Goal: Transaction & Acquisition: Obtain resource

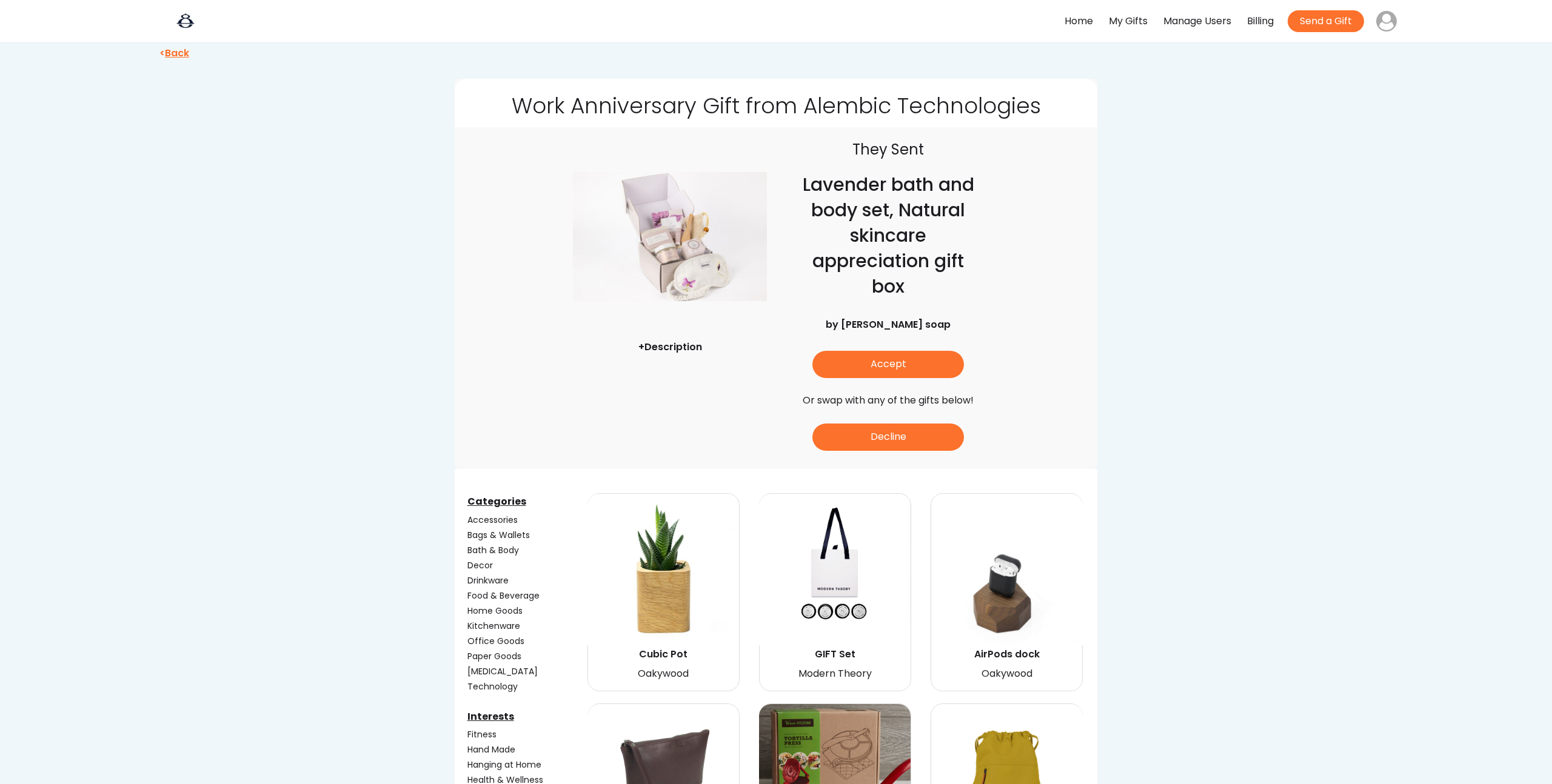
click at [684, 238] on img at bounding box center [670, 236] width 194 height 194
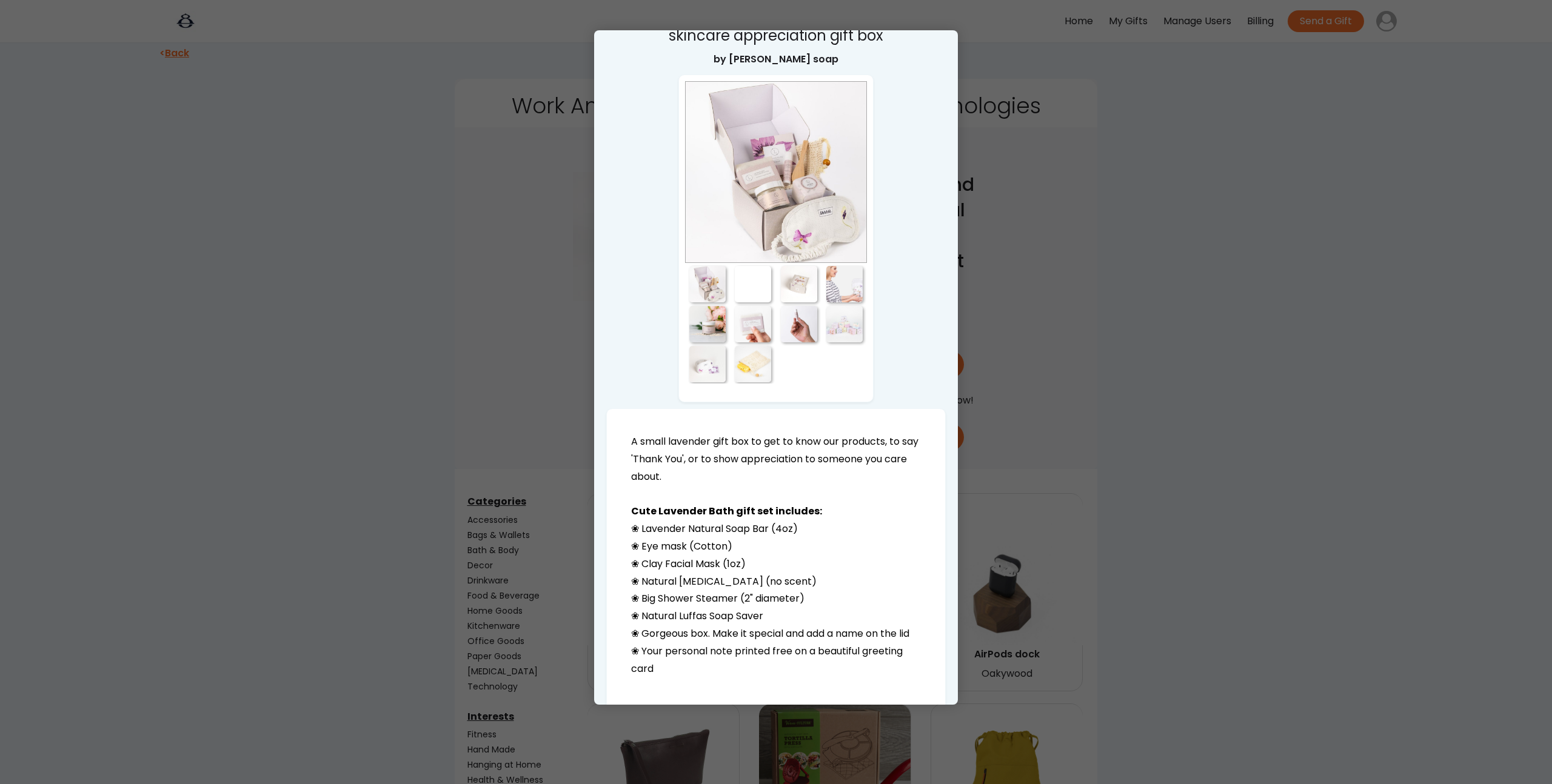
scroll to position [35, 0]
click at [332, 334] on div at bounding box center [776, 392] width 1552 height 784
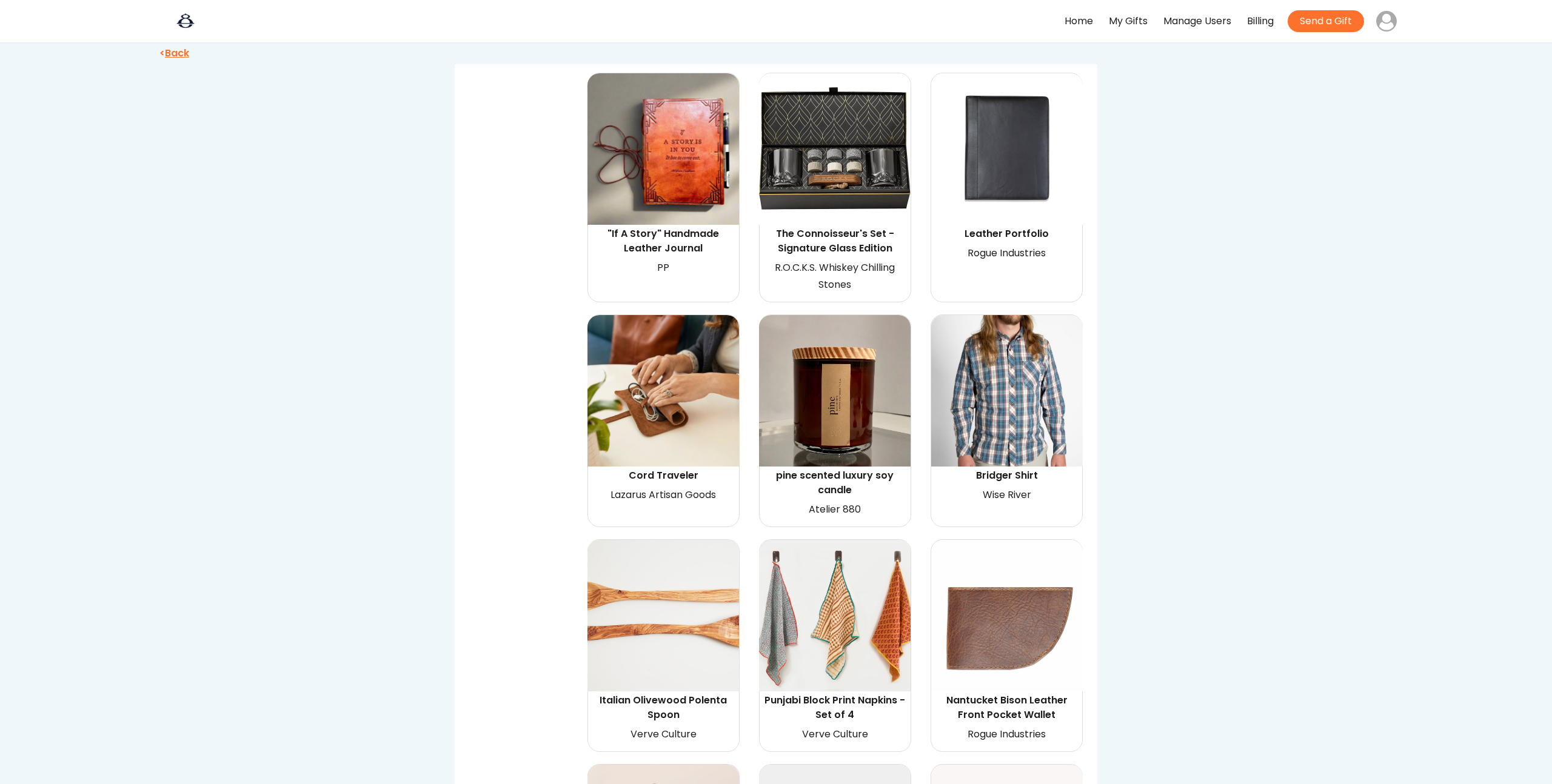
scroll to position [1785, 0]
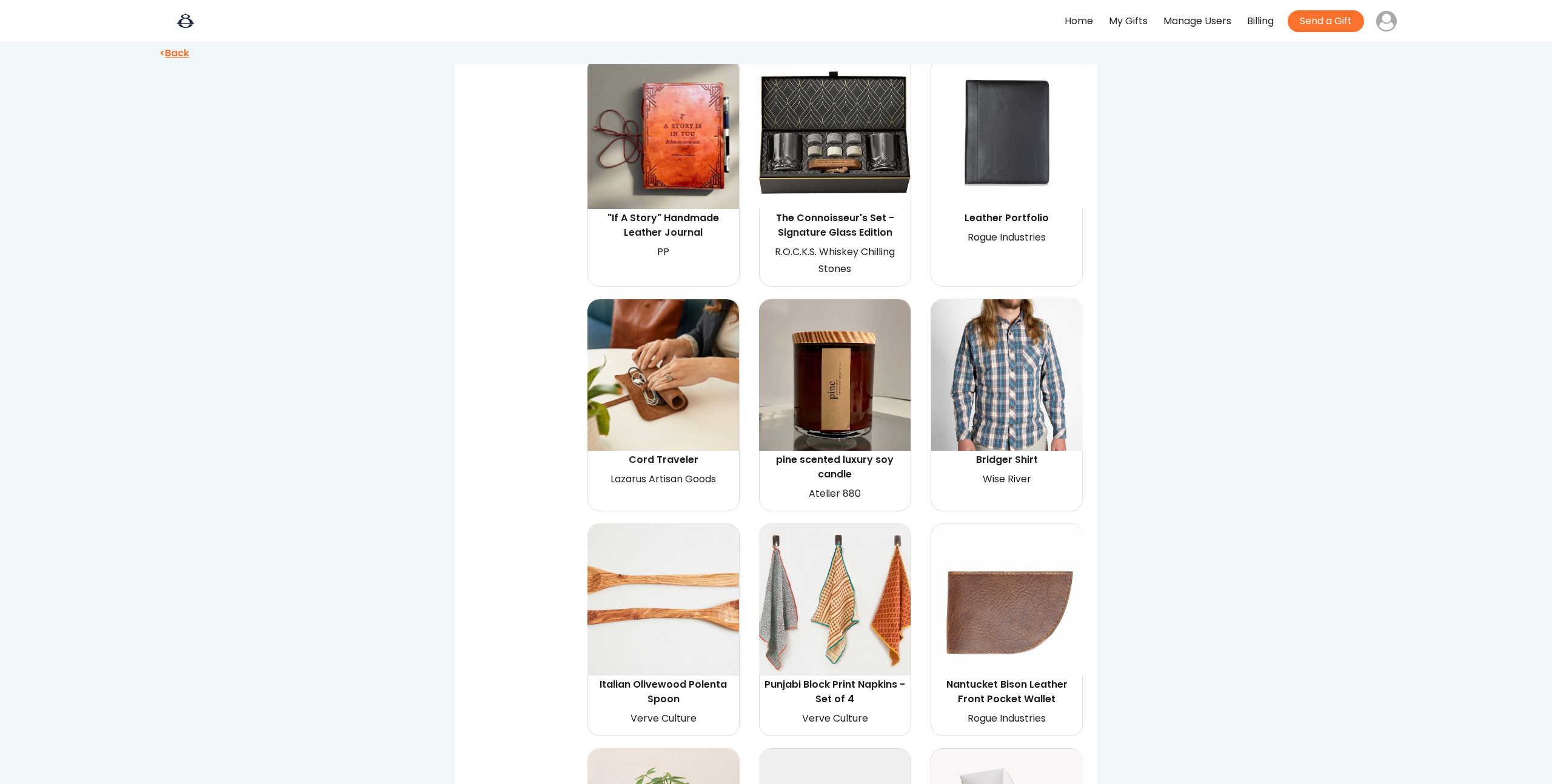
click at [675, 381] on img at bounding box center [663, 375] width 152 height 152
select select "{"_class":"StaticObject","data":{"_api_c2_node.id":"gid://shopify/ProductVarian…"
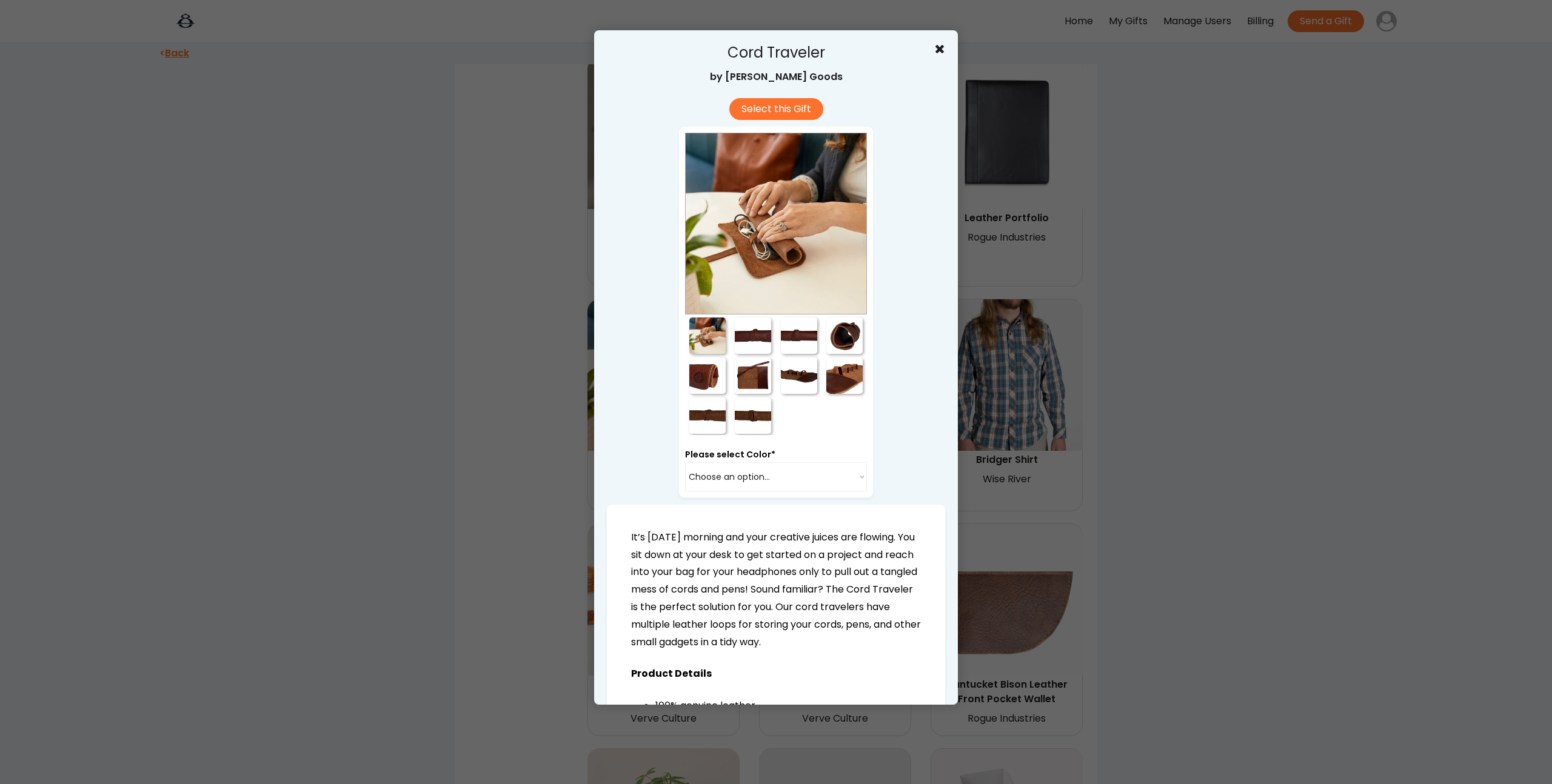
click at [752, 329] on div at bounding box center [752, 335] width 36 height 36
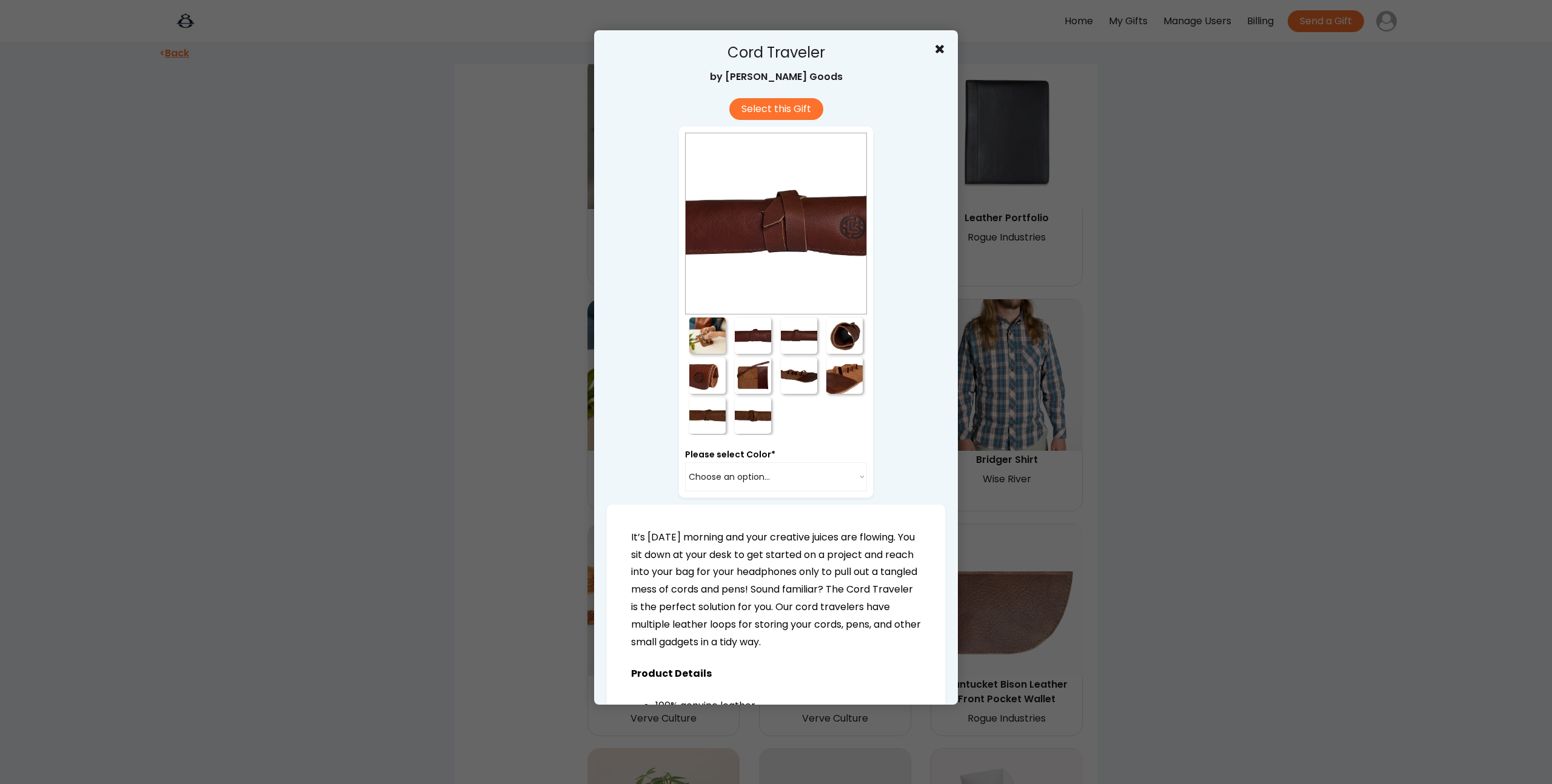
click at [790, 335] on div at bounding box center [798, 335] width 36 height 36
click at [841, 341] on div at bounding box center [844, 335] width 36 height 36
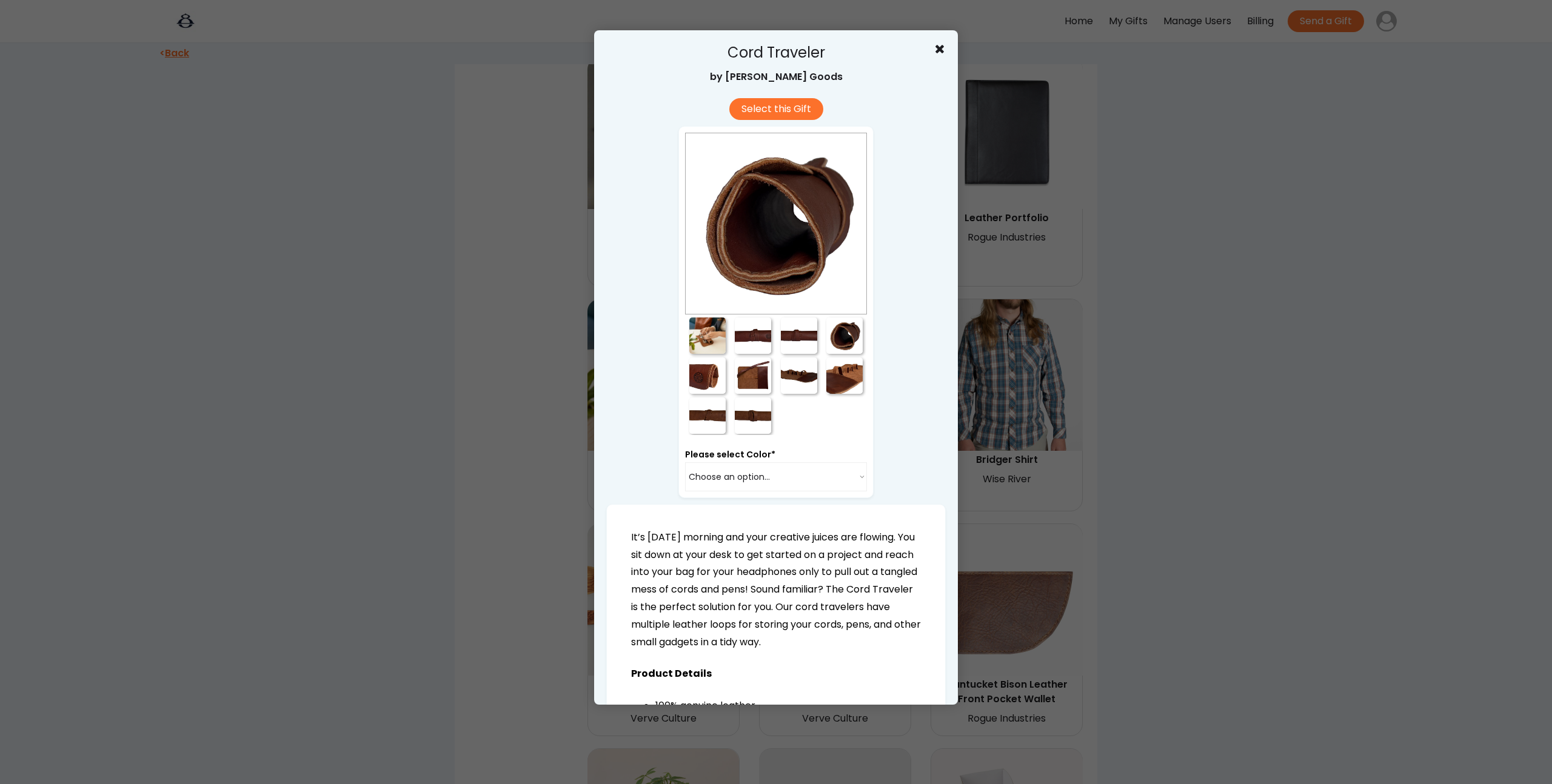
drag, startPoint x: 845, startPoint y: 376, endPoint x: 834, endPoint y: 375, distance: 11.0
click at [844, 376] on div at bounding box center [844, 375] width 36 height 36
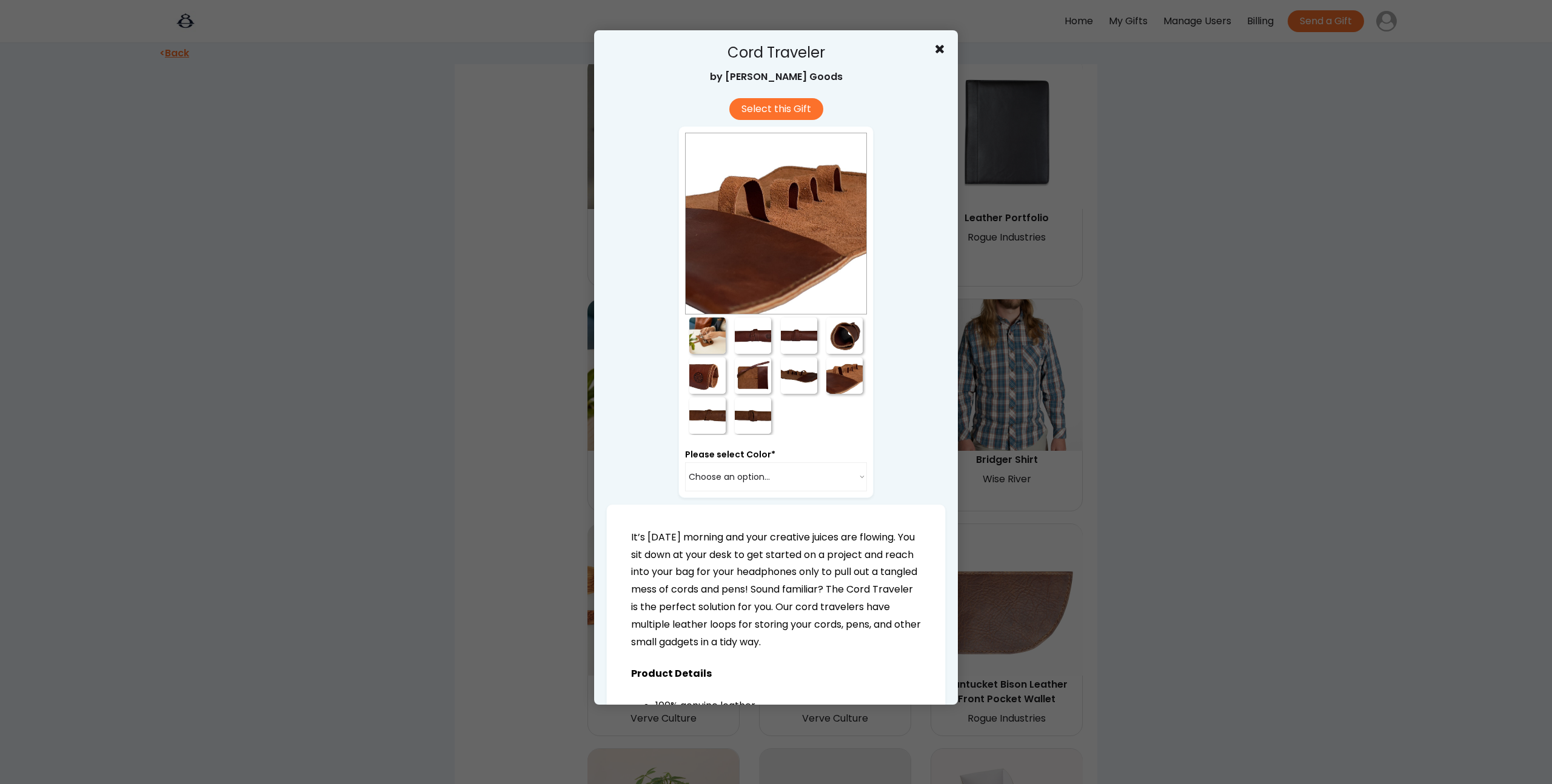
click at [792, 375] on div at bounding box center [798, 375] width 36 height 36
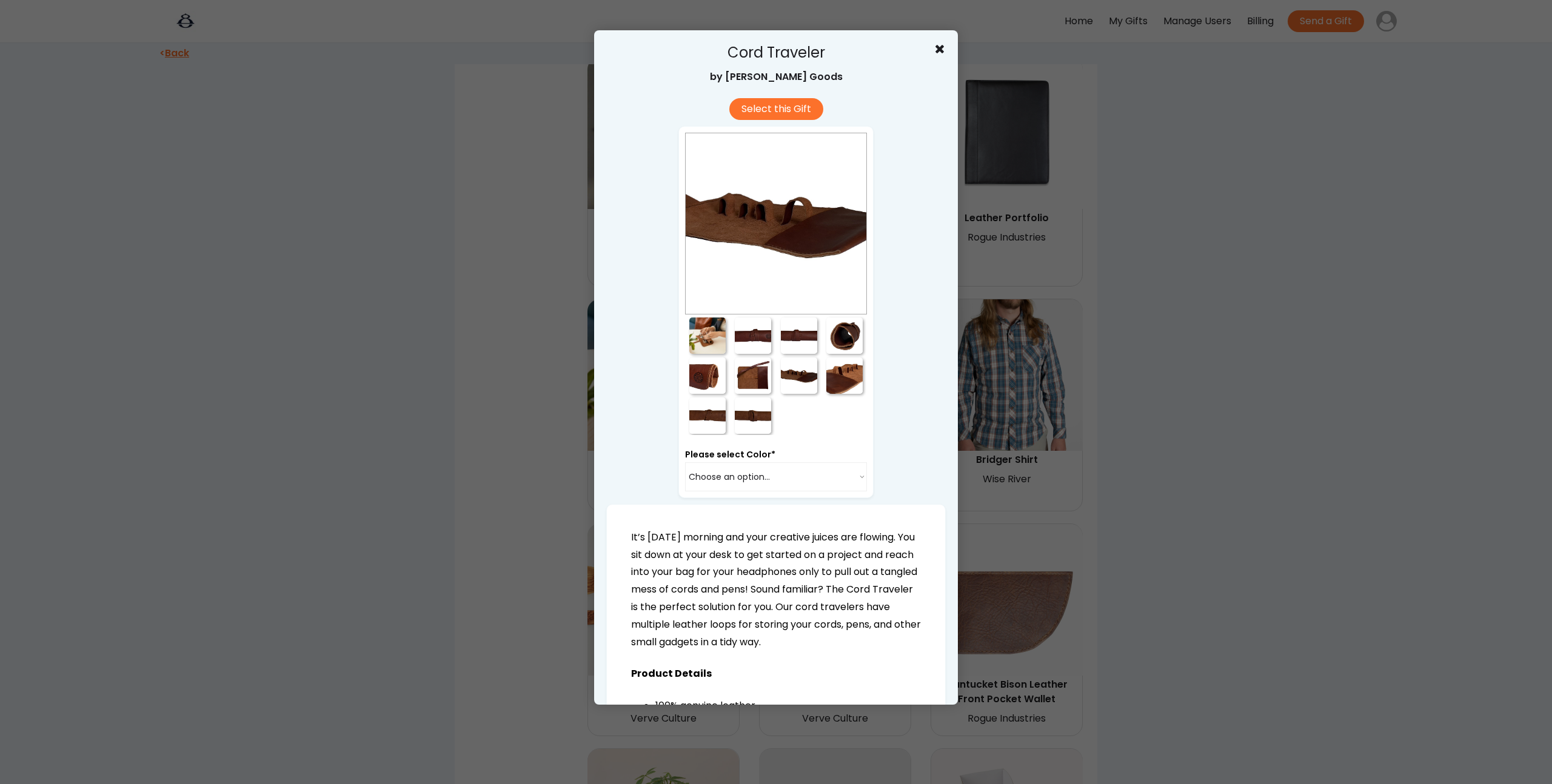
click at [753, 378] on div at bounding box center [752, 375] width 36 height 36
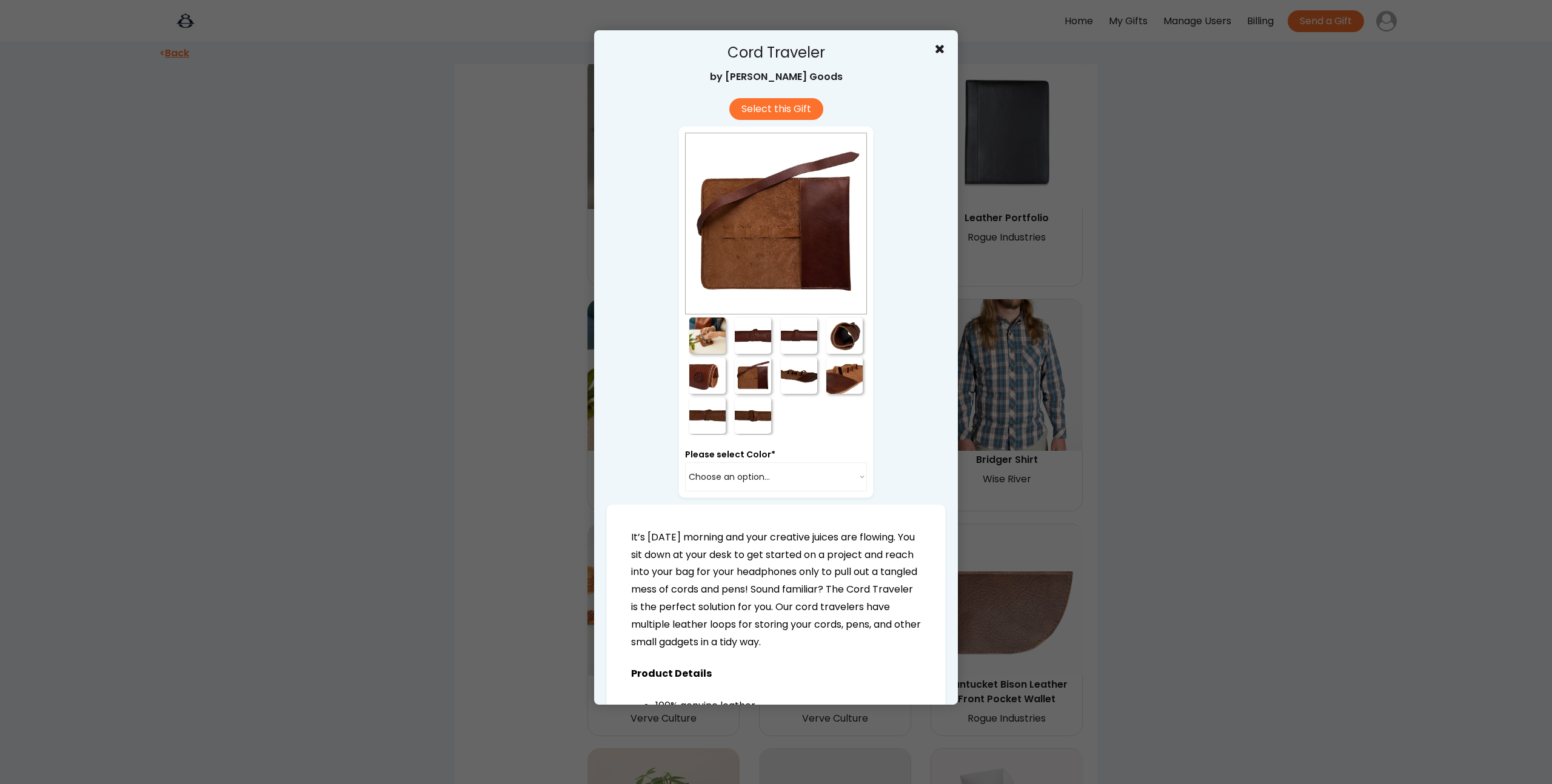
click at [713, 376] on div at bounding box center [707, 375] width 36 height 36
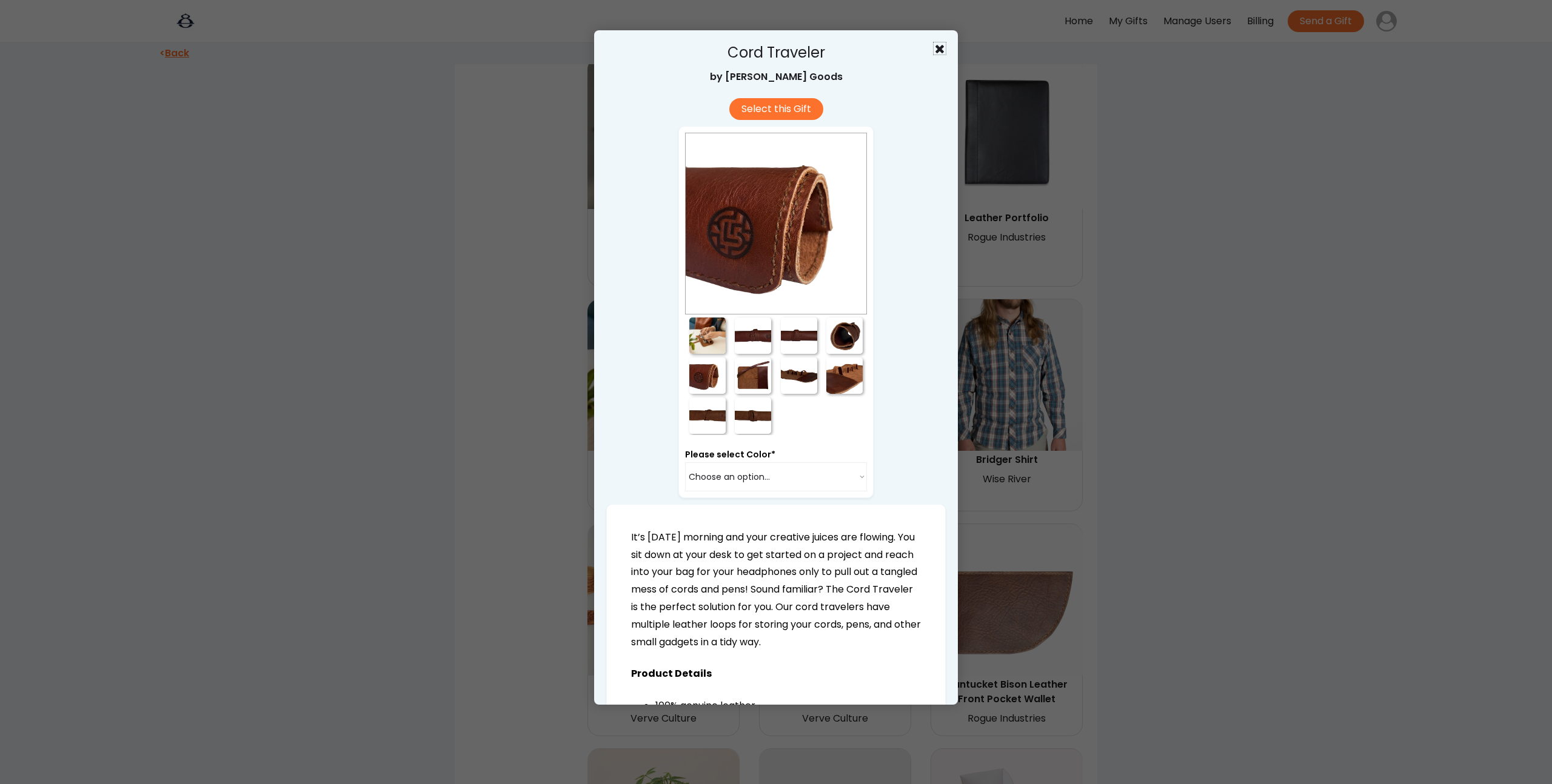
click at [937, 50] on use at bounding box center [939, 49] width 8 height 8
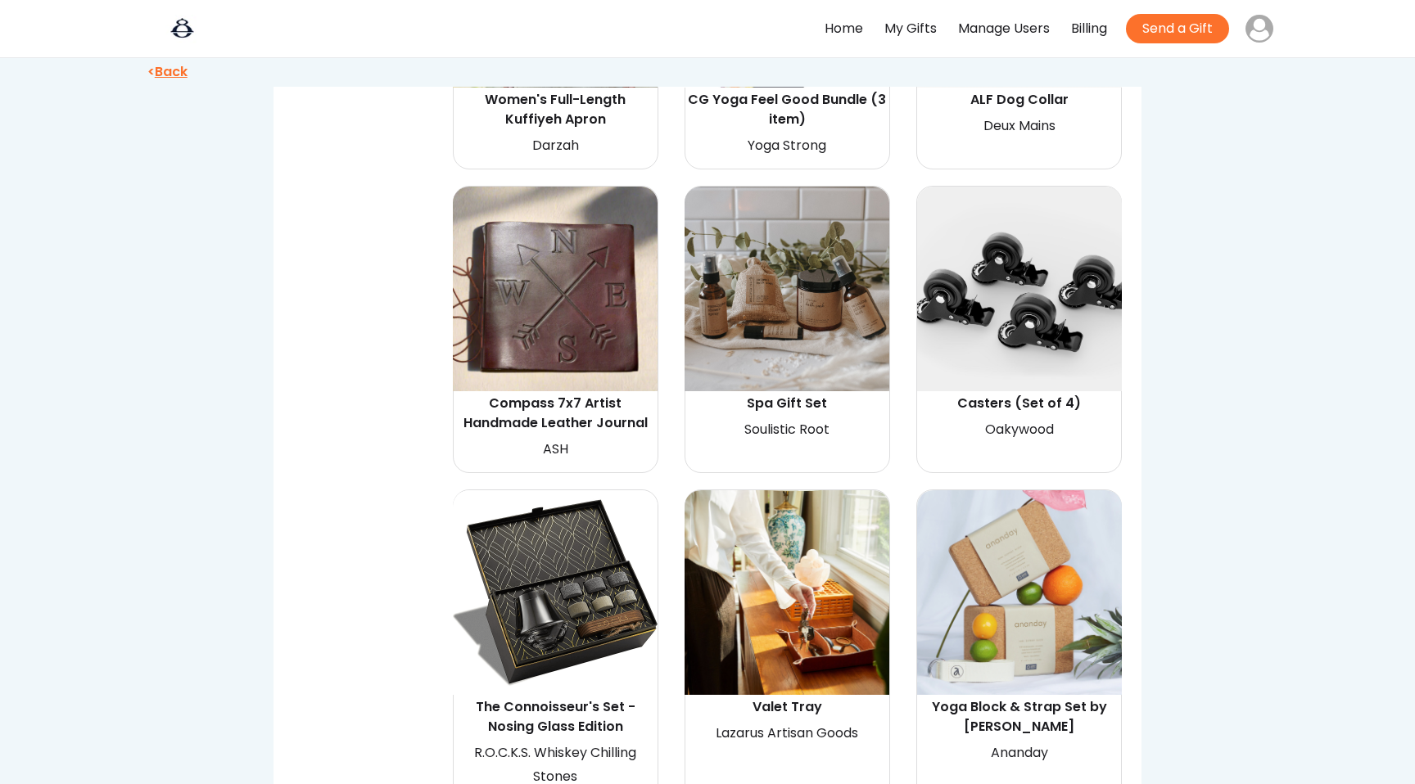
scroll to position [6943, 0]
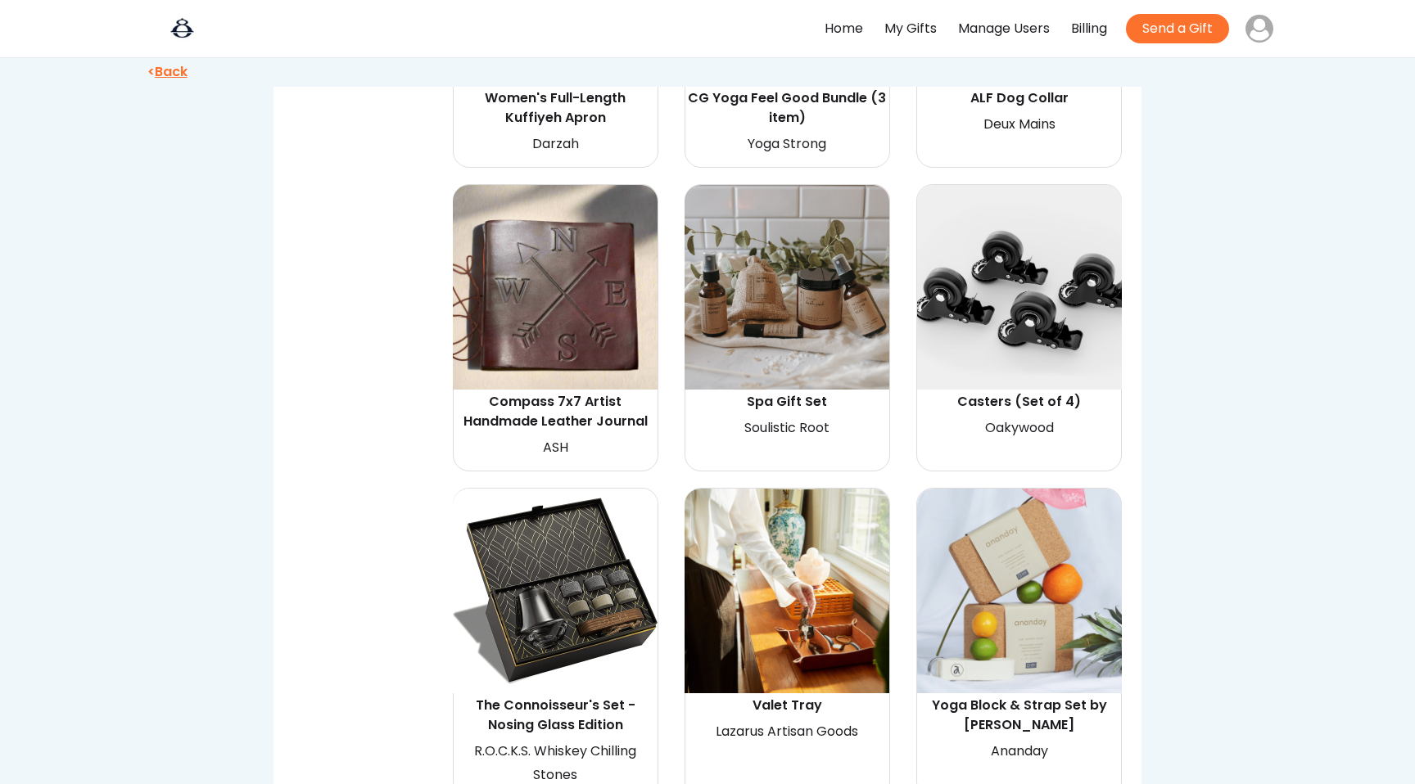
click at [800, 260] on img at bounding box center [786, 287] width 205 height 205
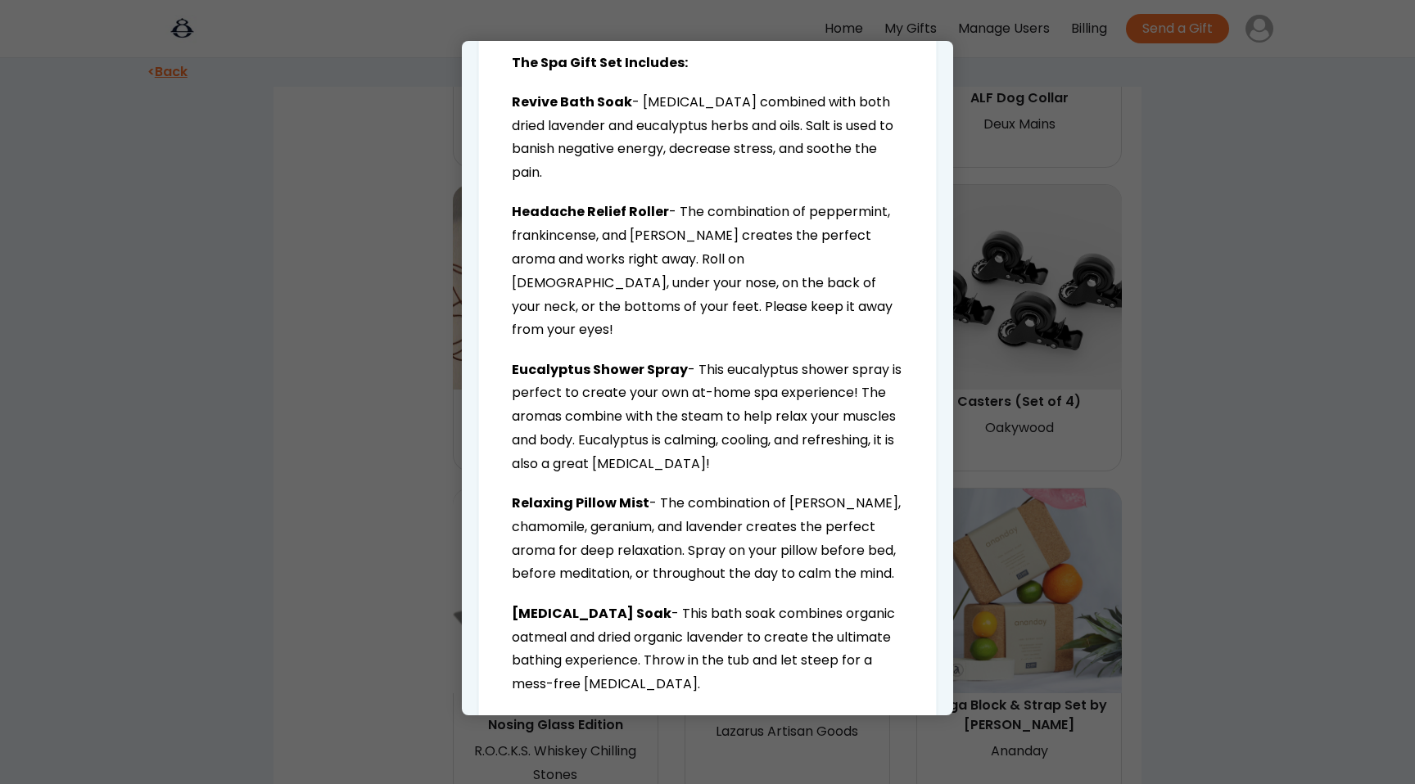
scroll to position [1153, 0]
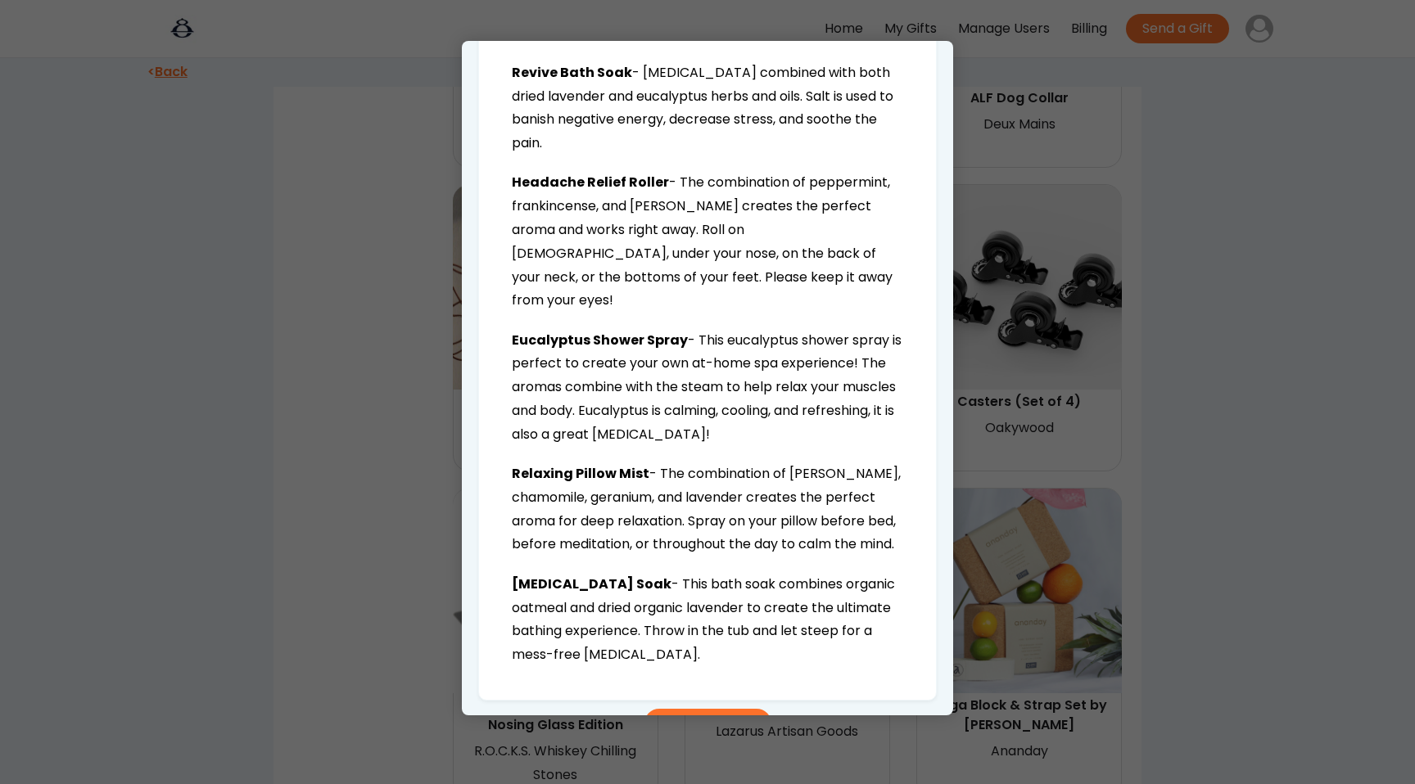
click at [345, 526] on div at bounding box center [707, 392] width 1415 height 784
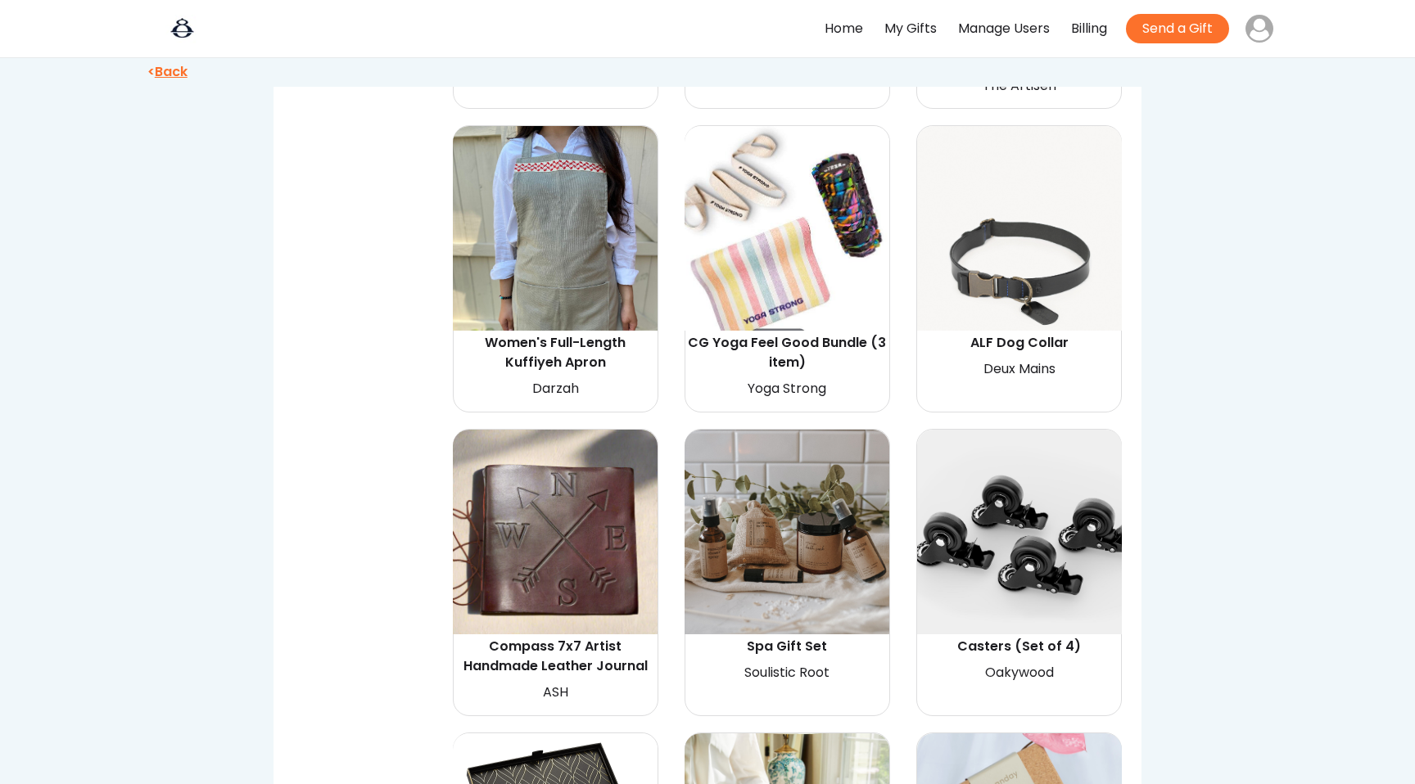
scroll to position [6700, 0]
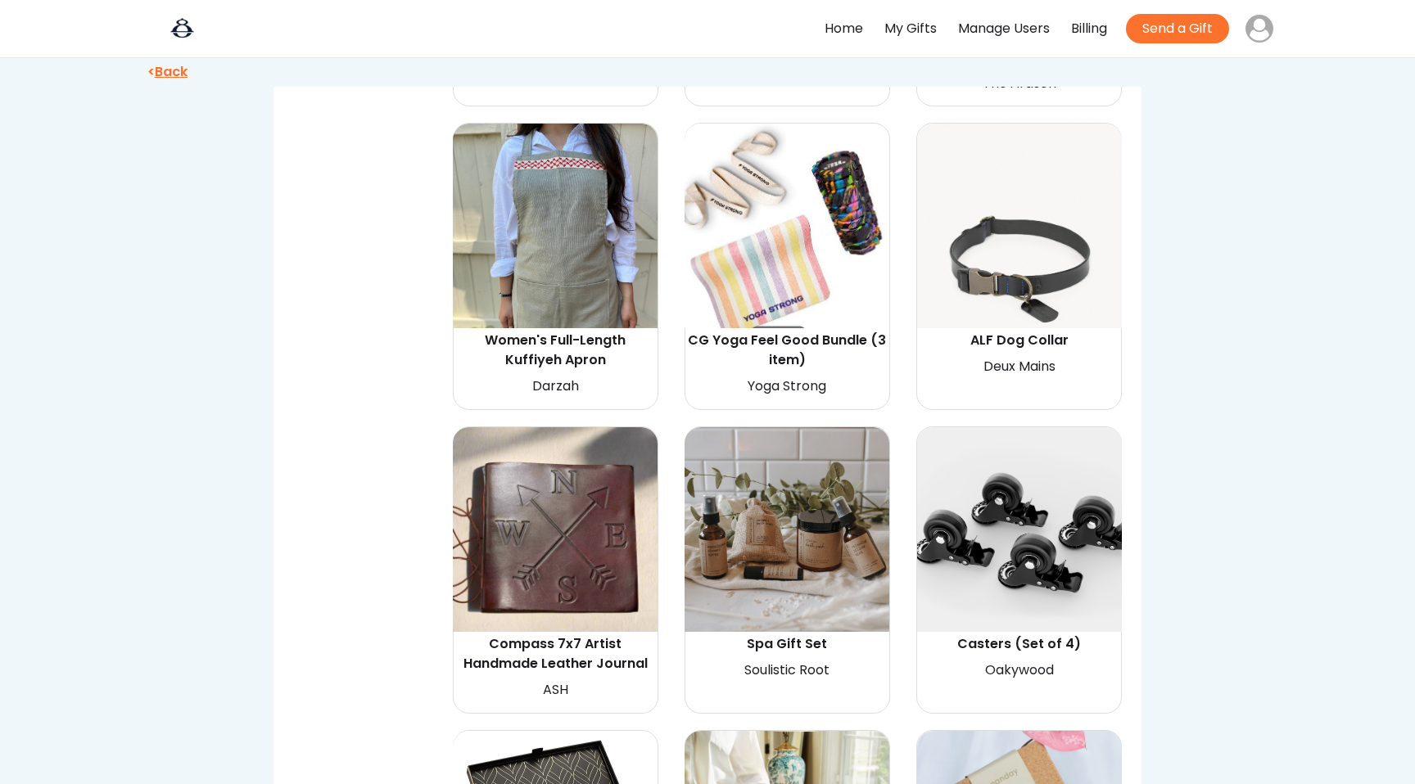
click at [804, 521] on img at bounding box center [786, 529] width 205 height 205
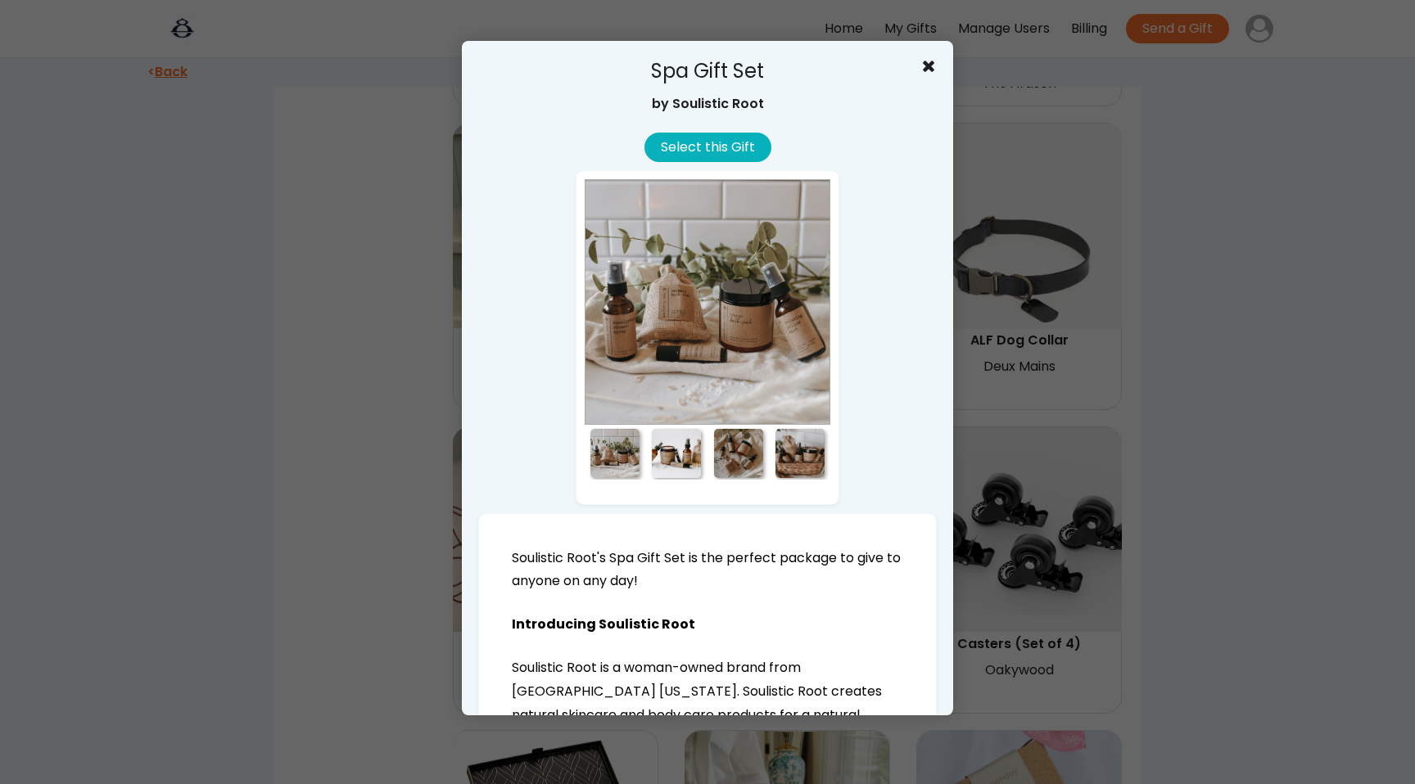
click at [705, 149] on button "Select this Gift" at bounding box center [707, 147] width 127 height 29
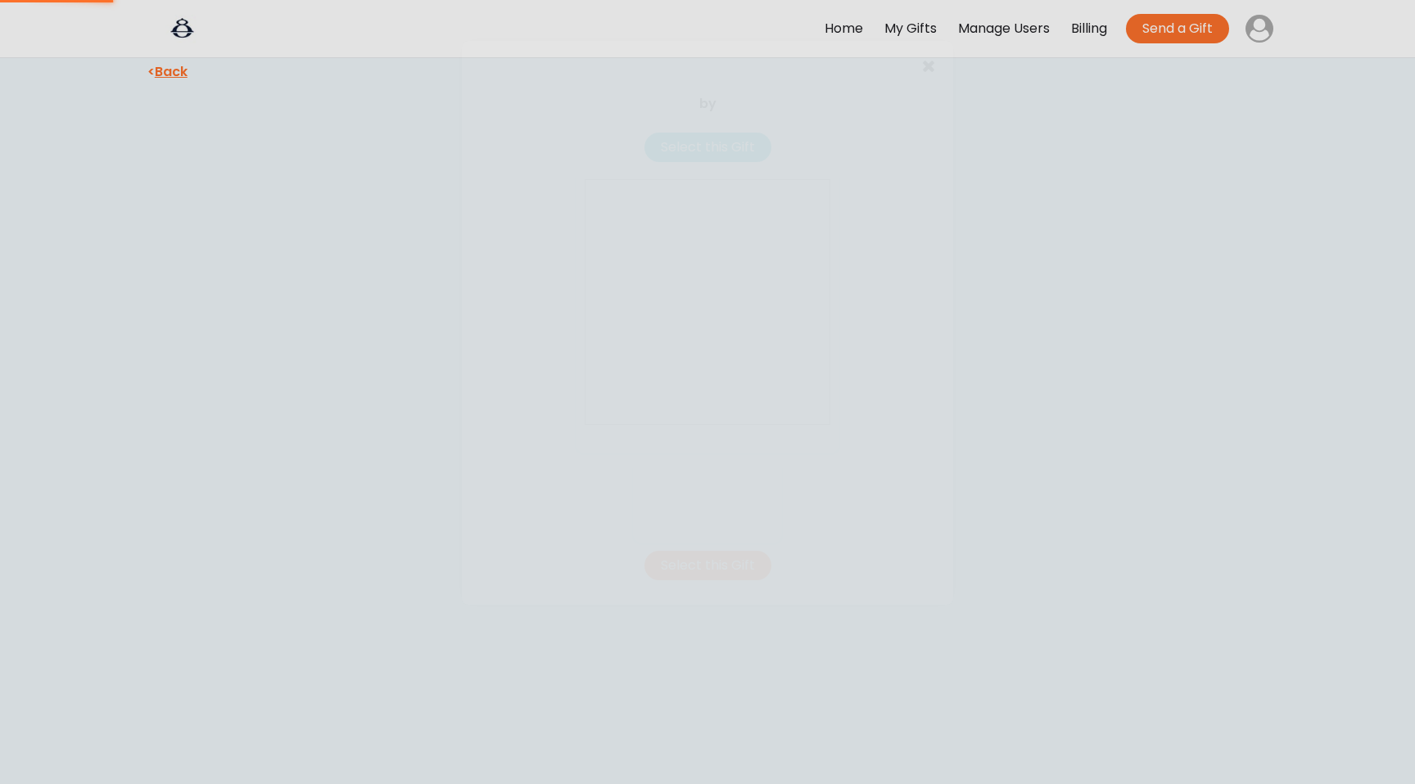
scroll to position [0, 0]
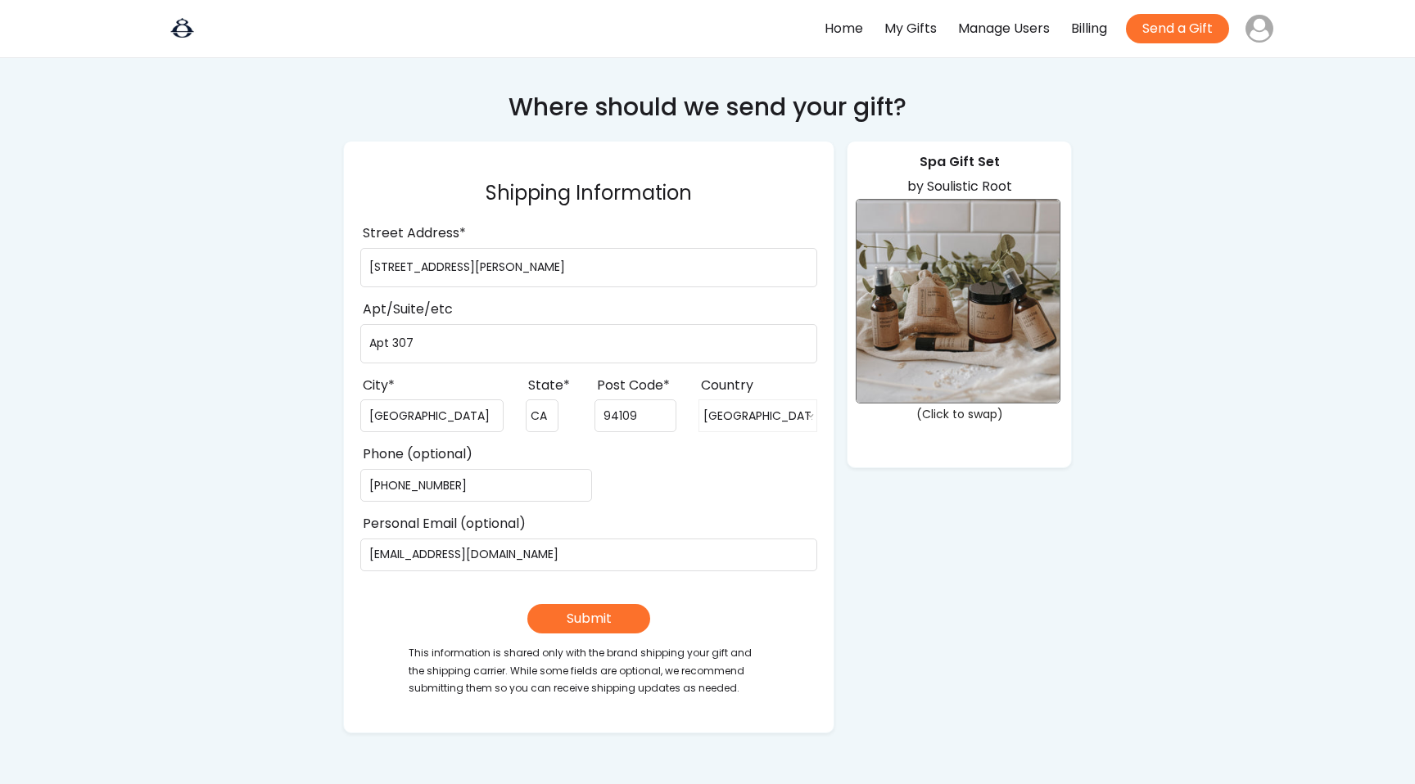
select select ""1348695171700984260__LOOKUP__1708985228834x169246185333063360""
click at [605, 624] on button "Submit" at bounding box center [588, 618] width 123 height 29
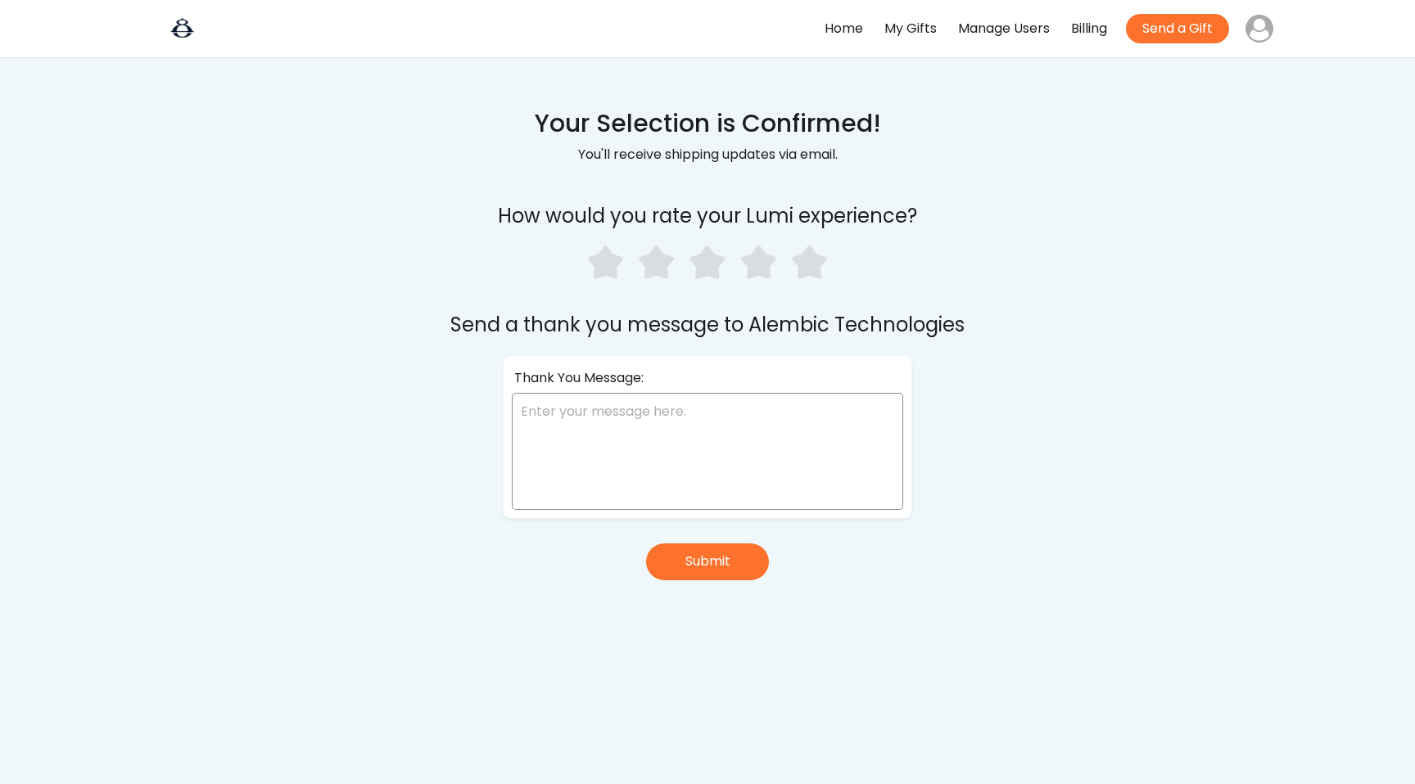
click at [704, 428] on textarea at bounding box center [707, 451] width 391 height 117
type textarea "Presents! Fun!"
click at [724, 544] on button "Submit" at bounding box center [707, 562] width 123 height 37
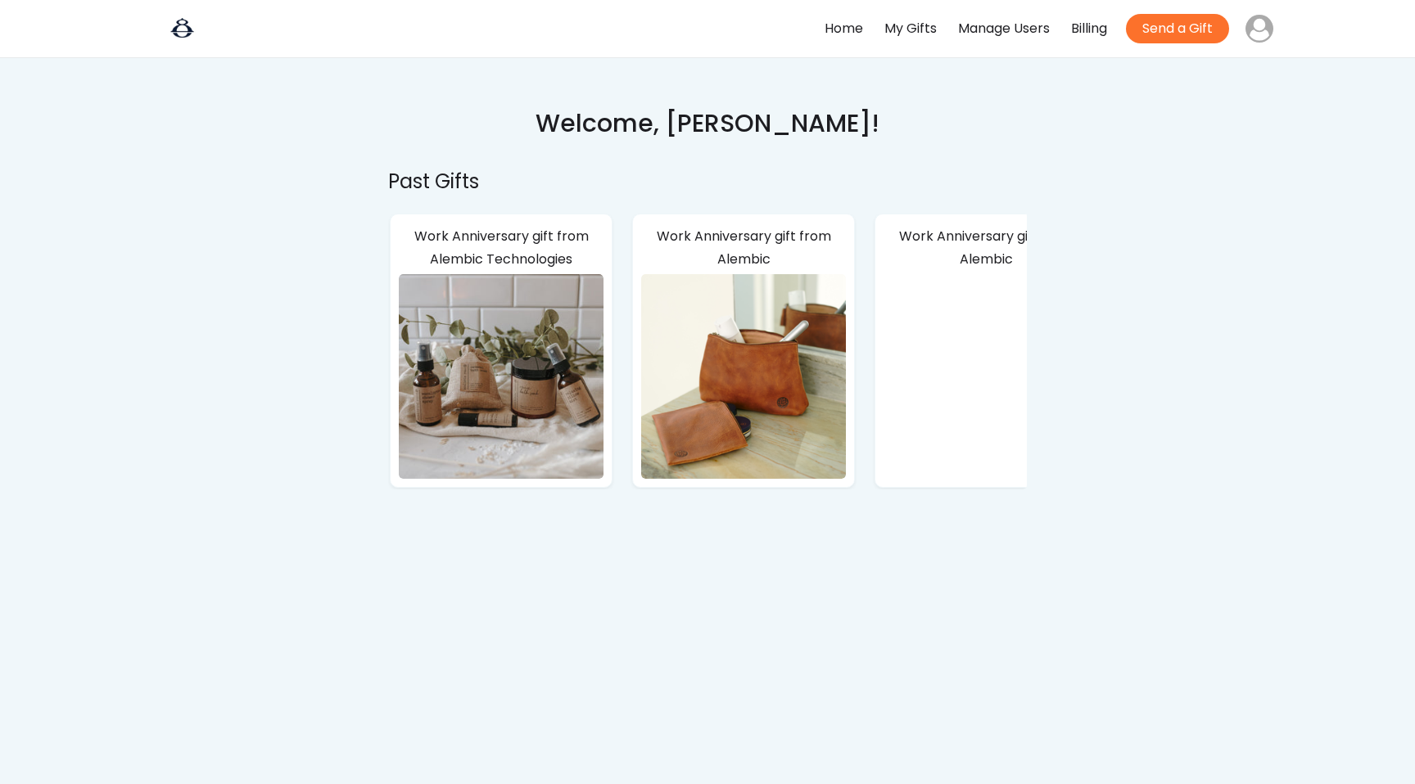
scroll to position [0, 72]
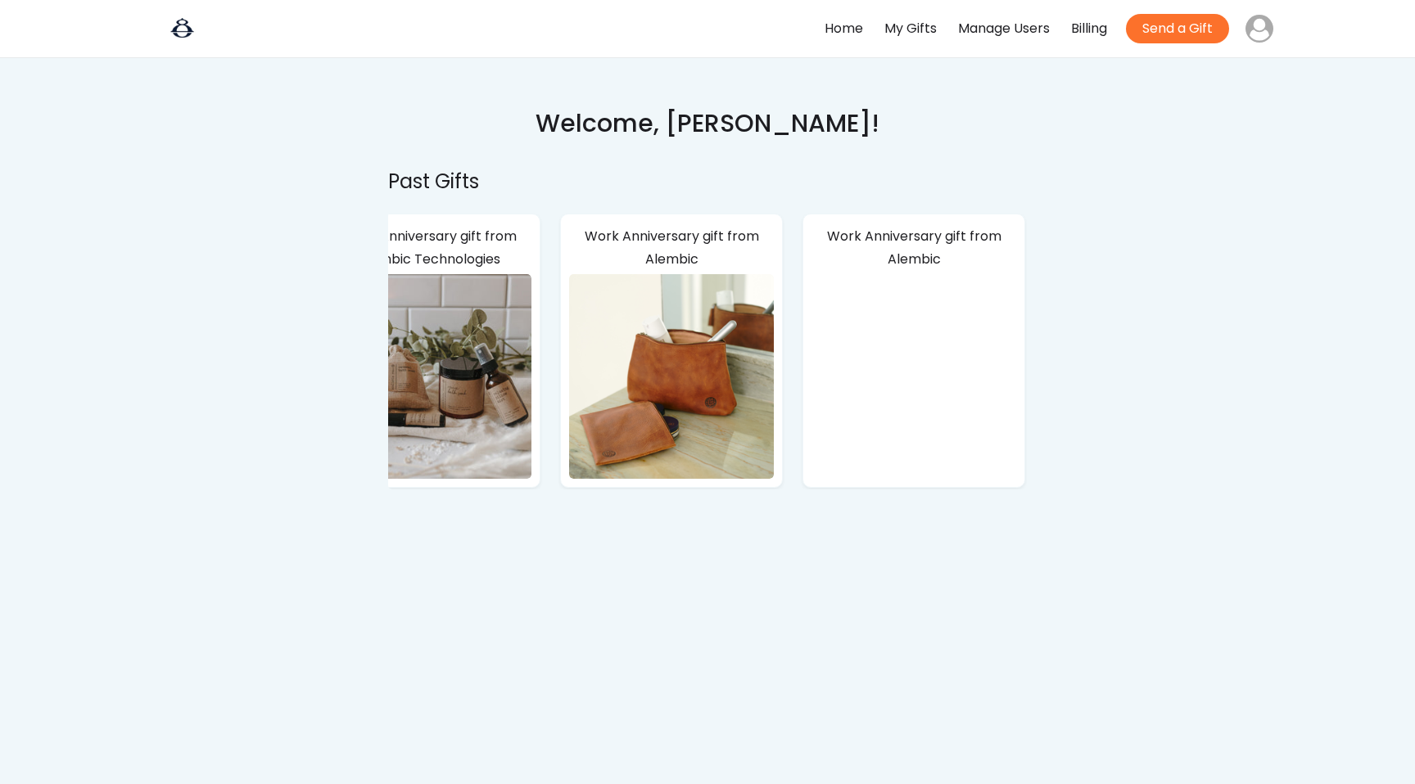
click at [837, 27] on div "Home" at bounding box center [843, 29] width 38 height 24
